Goal: Check status: Check status

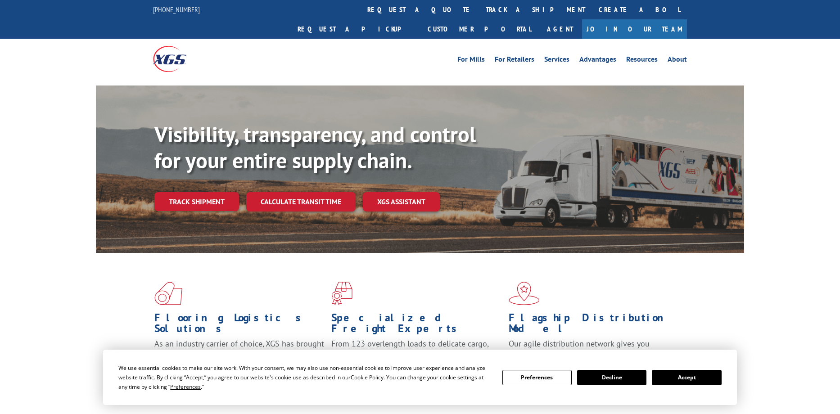
click at [212, 198] on div "Visibility, transparency, and control for your entire supply chain. Track shipm…" at bounding box center [449, 185] width 590 height 126
click at [214, 192] on link "Track shipment" at bounding box center [196, 201] width 85 height 19
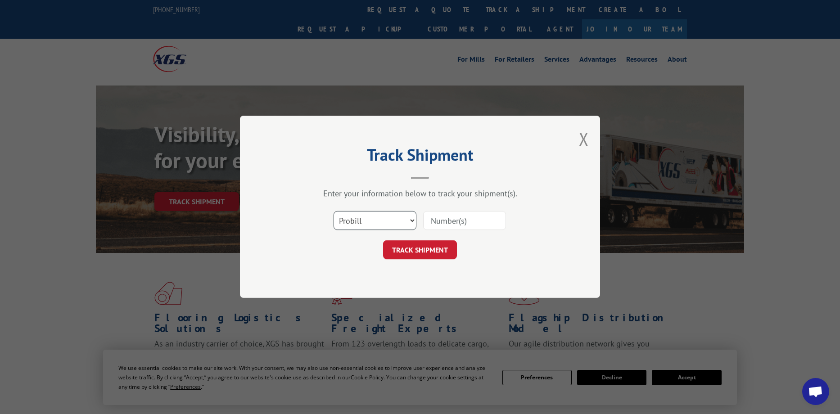
click at [399, 228] on select "Select category... Probill BOL PO" at bounding box center [375, 221] width 83 height 19
click at [386, 225] on select "Select category... Probill BOL PO" at bounding box center [375, 221] width 83 height 19
select select "bol"
click at [449, 222] on input at bounding box center [464, 221] width 83 height 19
type input "293054"
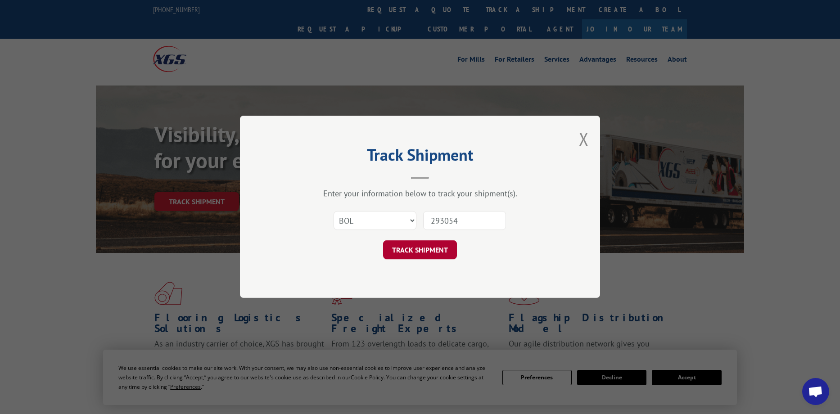
click at [439, 249] on button "TRACK SHIPMENT" at bounding box center [420, 250] width 74 height 19
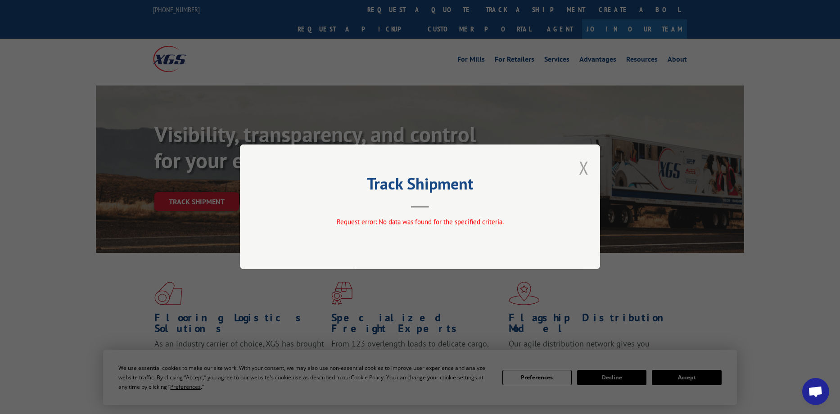
click at [584, 166] on button "Close modal" at bounding box center [584, 168] width 10 height 24
